Goal: Task Accomplishment & Management: Complete application form

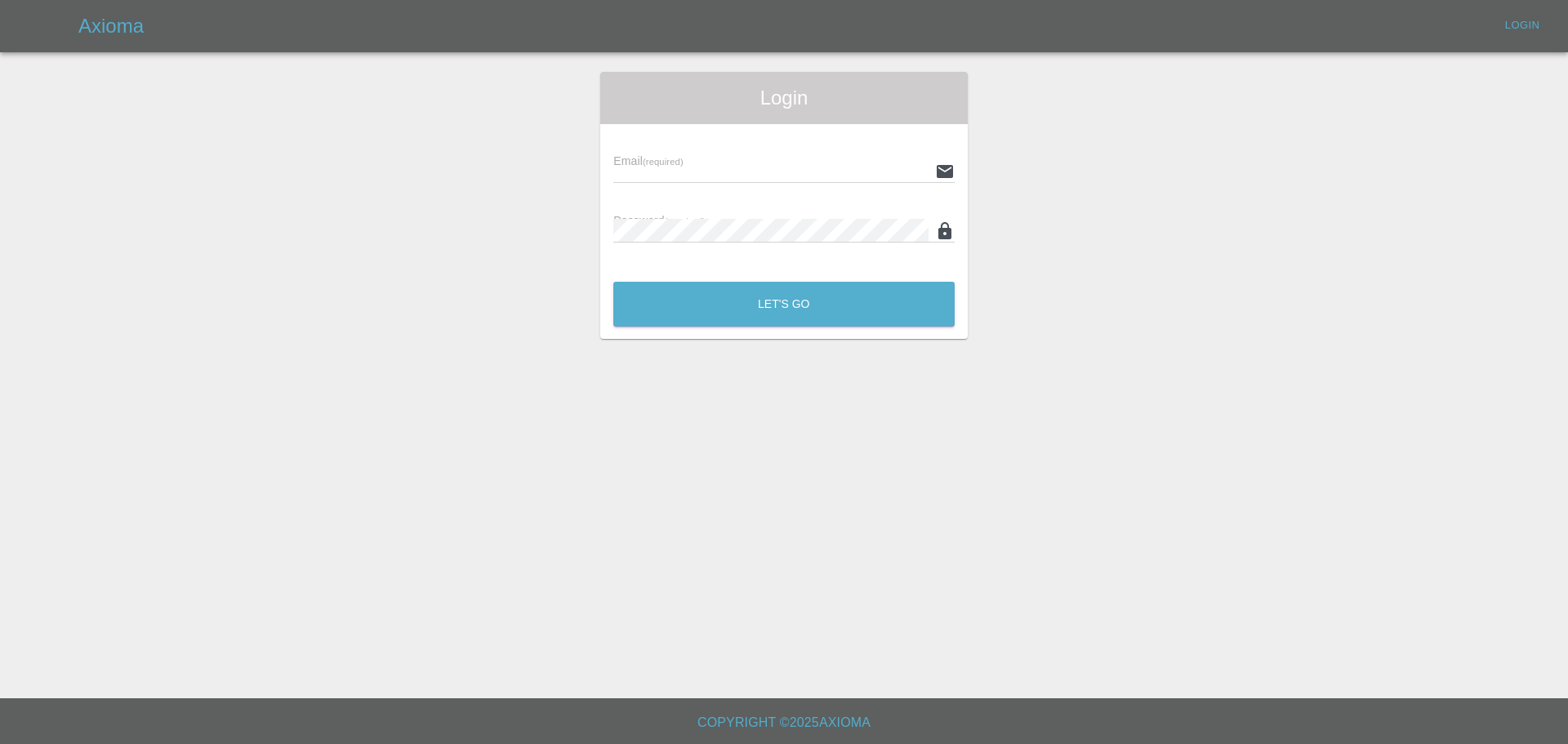
click at [657, 175] on input "text" at bounding box center [771, 171] width 316 height 23
click at [614, 282] on button "Let's Go" at bounding box center [784, 304] width 342 height 45
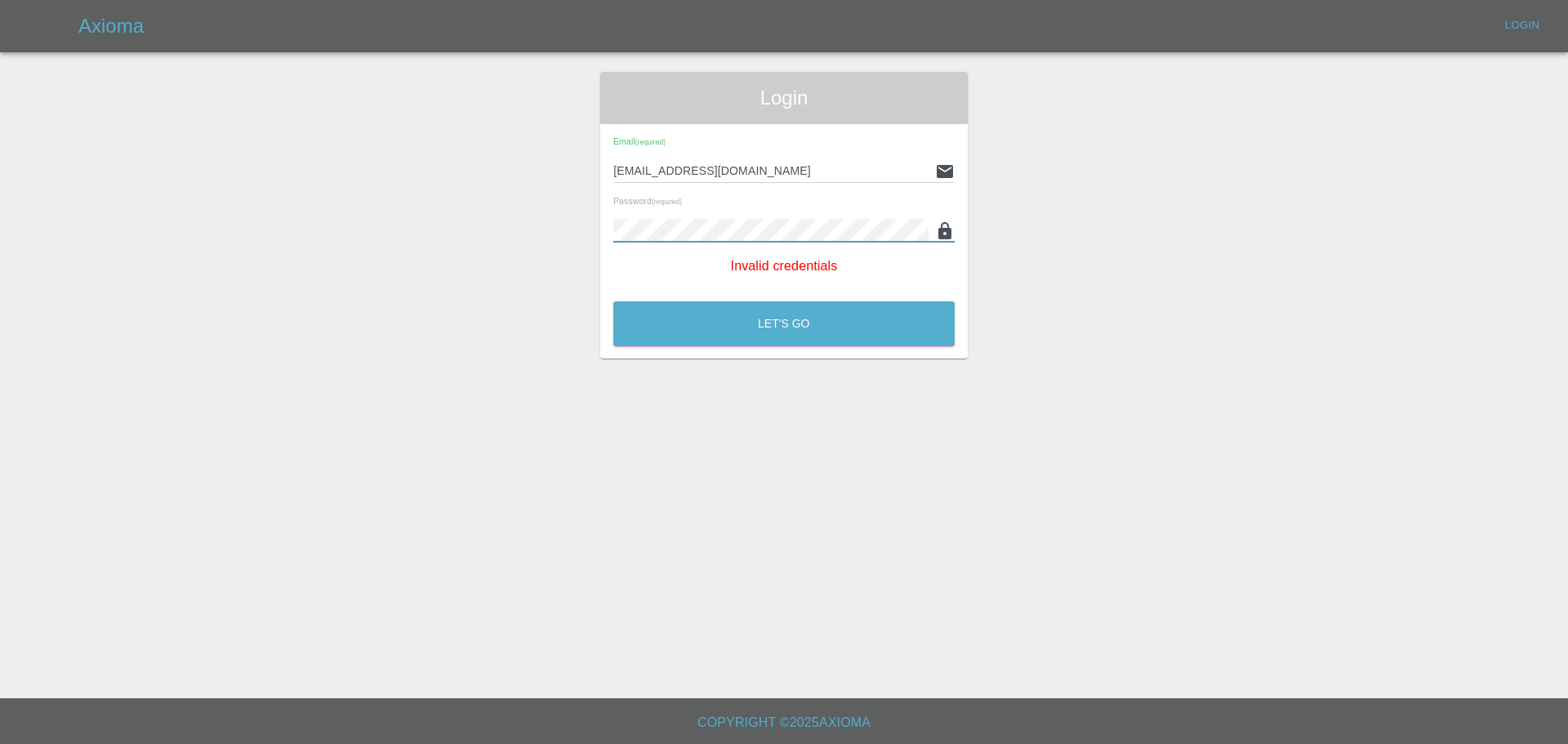
click at [614, 301] on button "Let's Go" at bounding box center [784, 323] width 342 height 45
click at [839, 321] on button "Let's Go" at bounding box center [784, 323] width 342 height 45
click at [769, 334] on button "Let's Go" at bounding box center [784, 323] width 342 height 45
click at [817, 178] on input "[EMAIL_ADDRESS][DOMAIN_NAME]" at bounding box center [771, 171] width 316 height 23
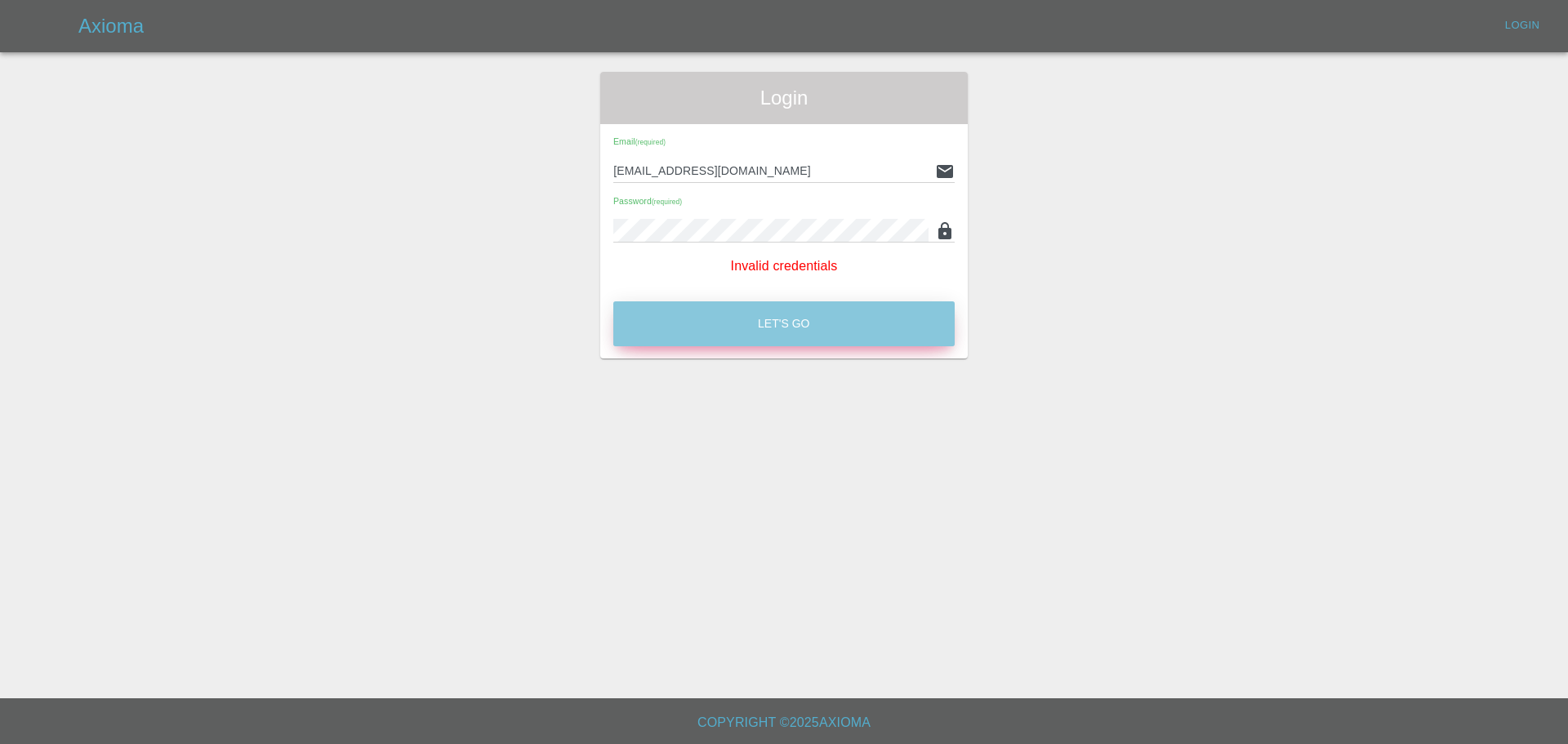
click at [790, 316] on button "Let's Go" at bounding box center [784, 323] width 342 height 45
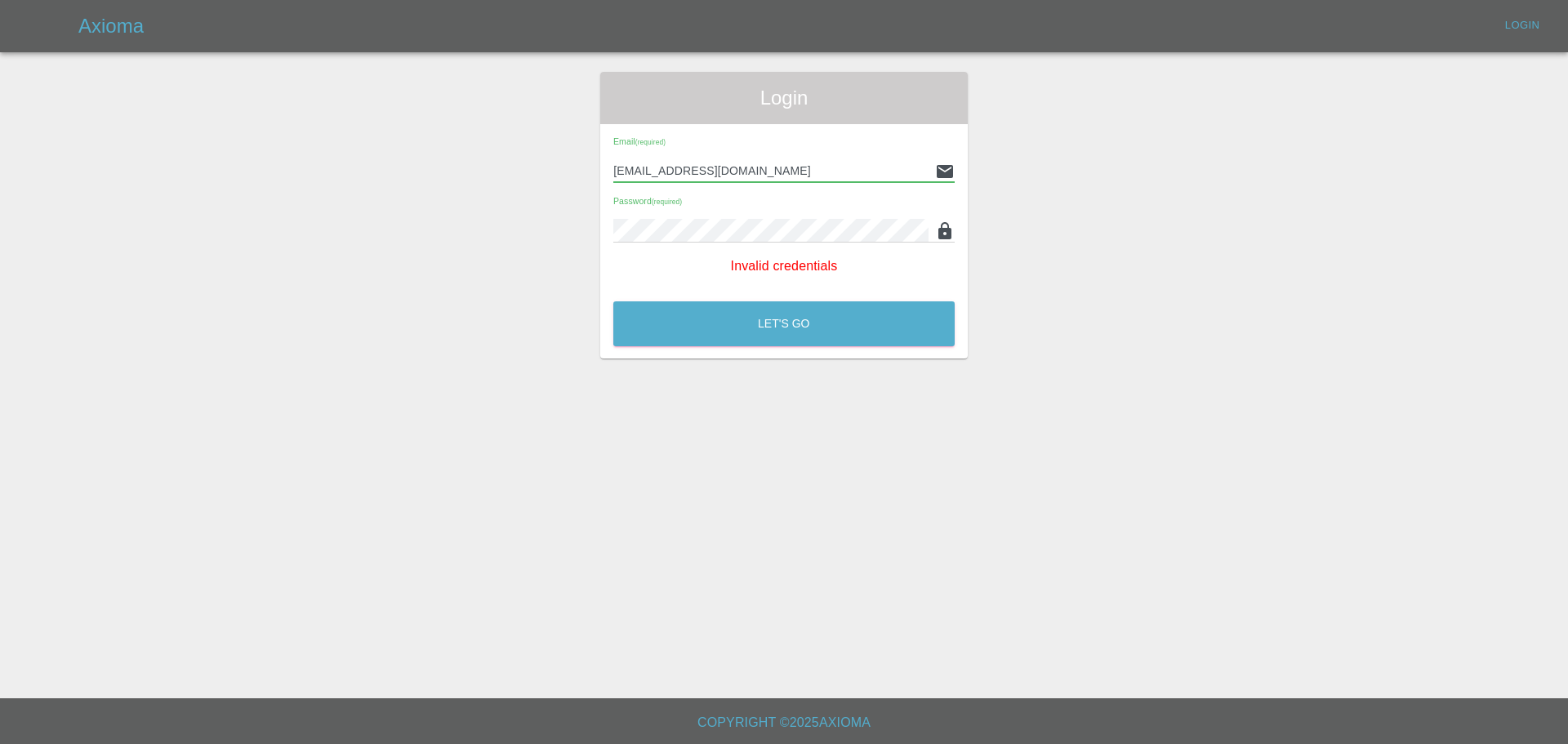
click at [658, 170] on input "[EMAIL_ADDRESS][DOMAIN_NAME]" at bounding box center [771, 171] width 316 height 23
type input "[EMAIL_ADDRESS][DOMAIN_NAME]"
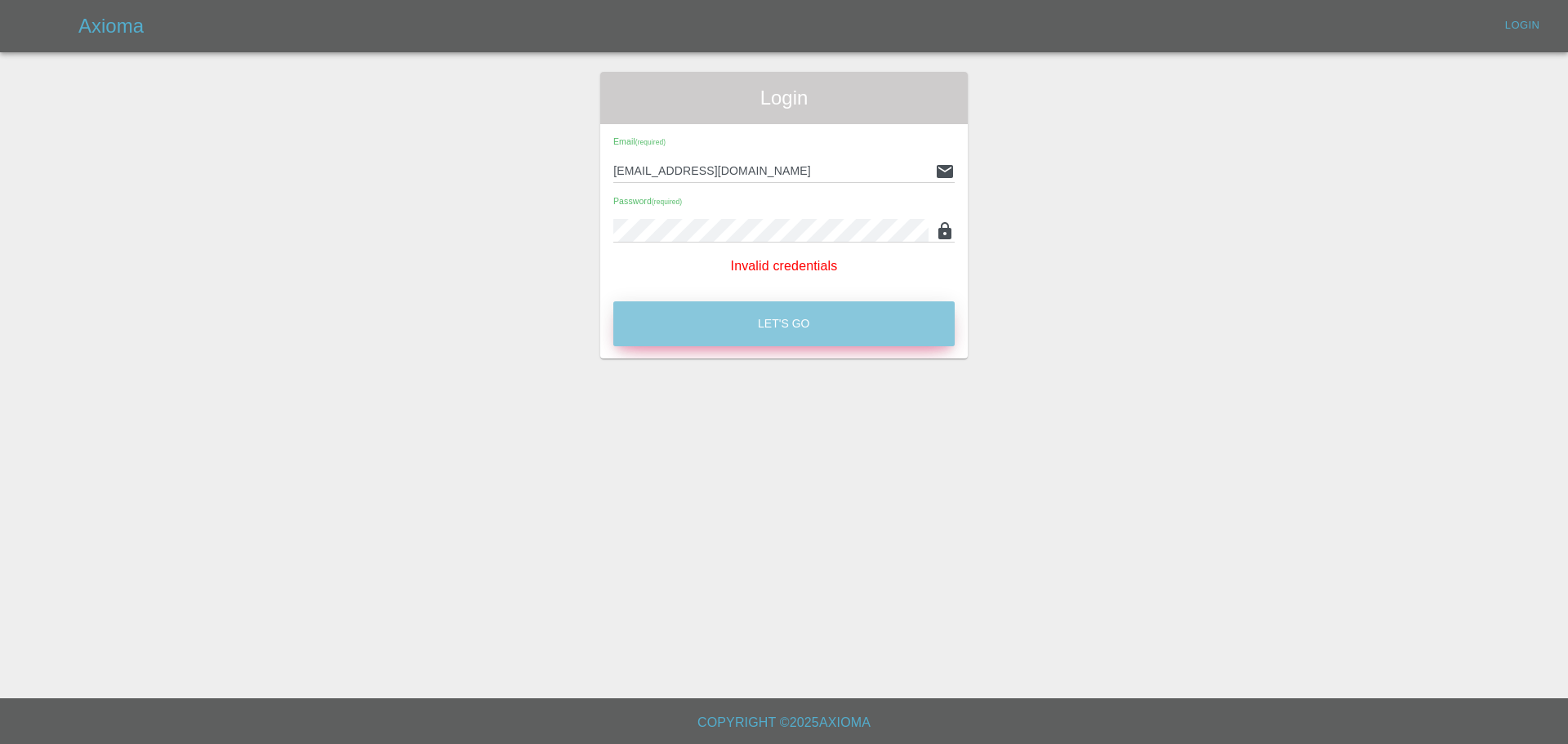
click at [765, 334] on button "Let's Go" at bounding box center [784, 323] width 342 height 45
